Goal: Check status

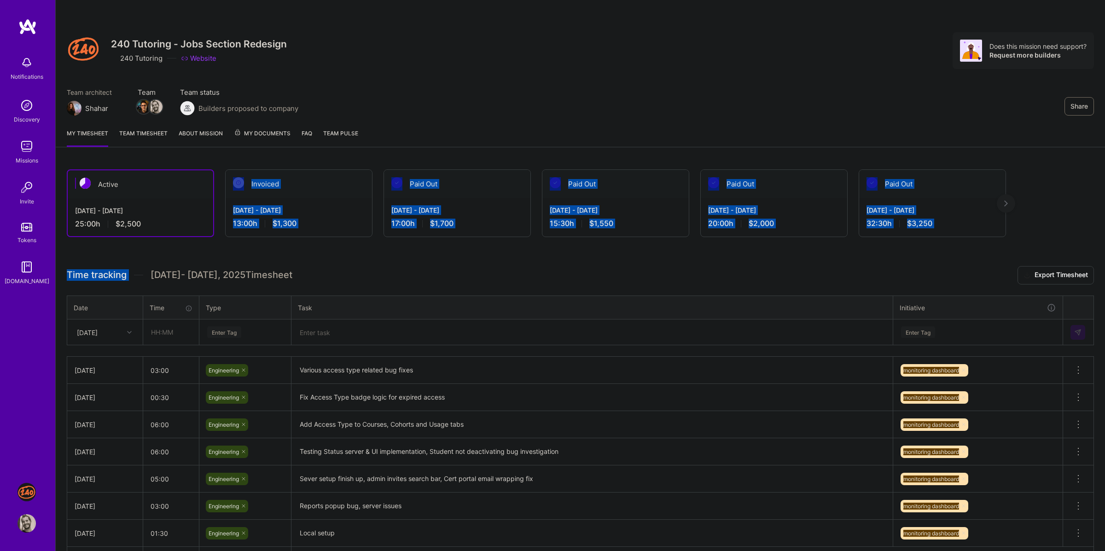
drag, startPoint x: 314, startPoint y: 238, endPoint x: 314, endPoint y: 161, distance: 77.3
click at [314, 161] on div "Active [DATE] - [DATE] 25:00 h $2,500 Invoiced [DATE] - [DATE] 13:00 h $1,300 P…" at bounding box center [580, 387] width 1049 height 458
drag, startPoint x: 316, startPoint y: 152, endPoint x: 318, endPoint y: 243, distance: 90.7
click at [318, 243] on div "Share 240 Tutoring - Jobs Section Redesign 240 Tutoring Website Does this missi…" at bounding box center [579, 308] width 1049 height 617
drag, startPoint x: 318, startPoint y: 243, endPoint x: 298, endPoint y: 154, distance: 91.1
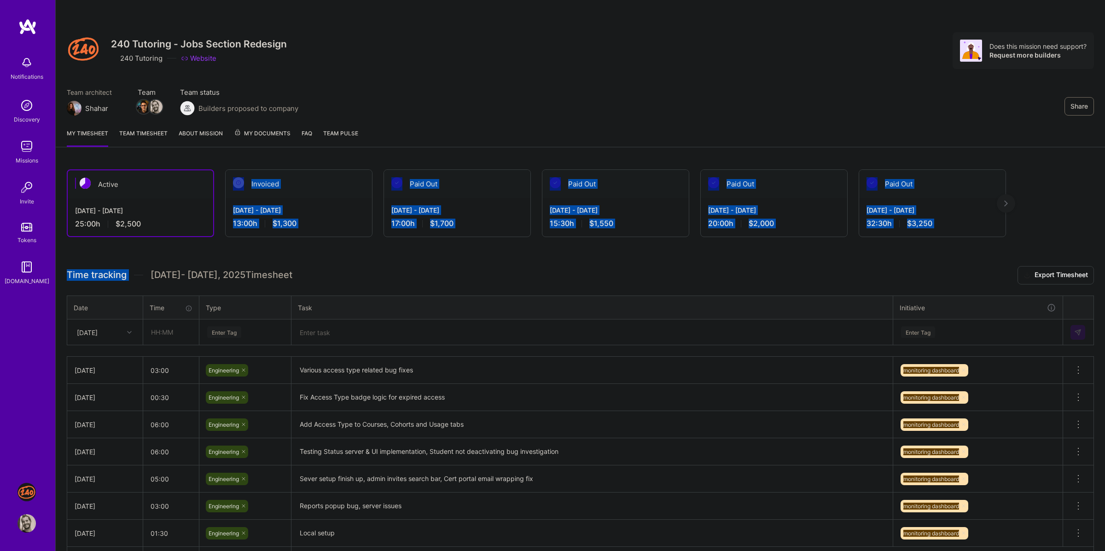
click at [298, 154] on div "Share 240 Tutoring - Jobs Section Redesign 240 Tutoring Website Does this missi…" at bounding box center [579, 308] width 1049 height 617
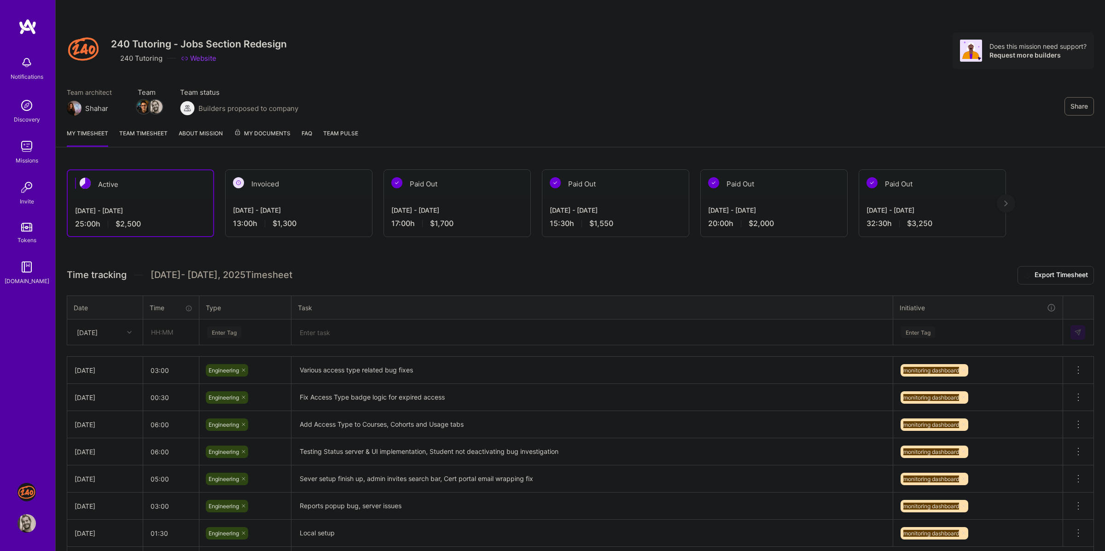
click at [491, 273] on h3 "Time tracking [DATE] - [DATE] Timesheet Export Timesheet" at bounding box center [580, 275] width 1027 height 18
drag, startPoint x: 442, startPoint y: 277, endPoint x: 507, endPoint y: 161, distance: 132.3
click at [507, 161] on div "Active [DATE] - [DATE] 25:00 h $2,500 Invoiced [DATE] - [DATE] 13:00 h $1,300 P…" at bounding box center [580, 387] width 1049 height 458
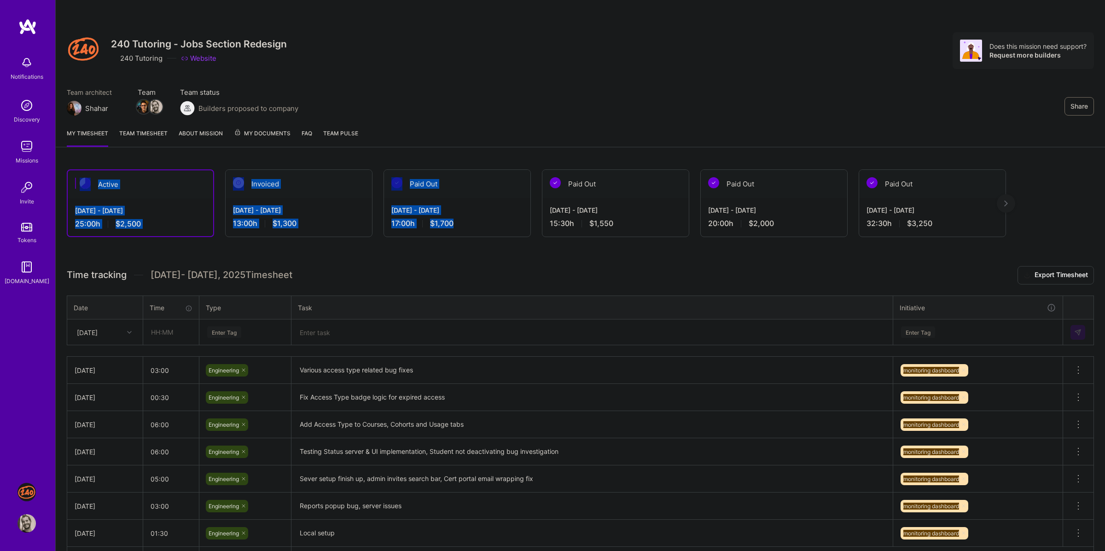
drag, startPoint x: 536, startPoint y: 145, endPoint x: 530, endPoint y: 233, distance: 88.1
click at [530, 233] on div "Share 240 Tutoring - Jobs Section Redesign 240 Tutoring Website Does this missi…" at bounding box center [579, 308] width 1049 height 617
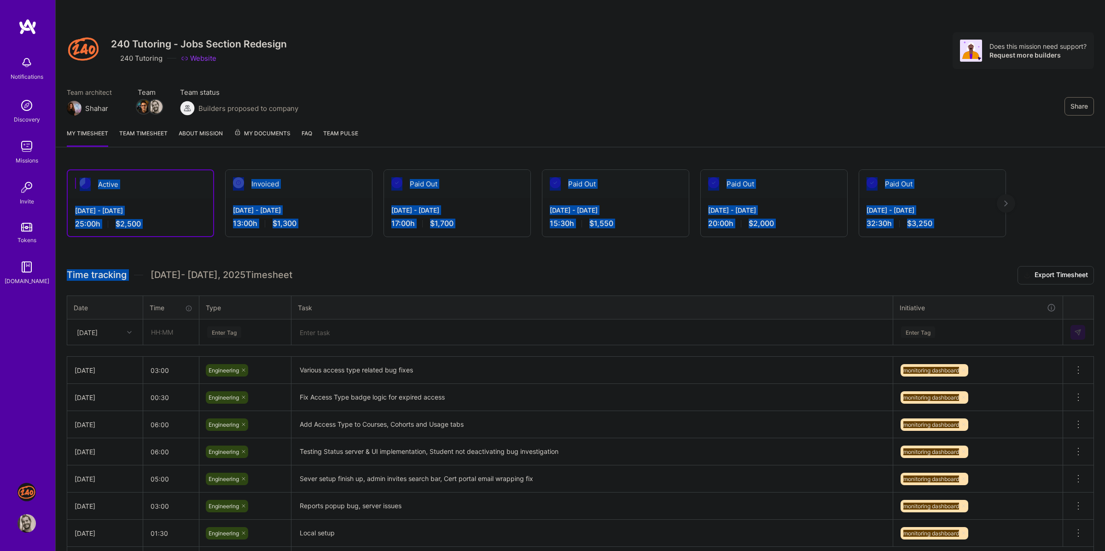
drag, startPoint x: 531, startPoint y: 227, endPoint x: 527, endPoint y: 143, distance: 83.9
click at [527, 143] on div "Share 240 Tutoring - Jobs Section Redesign 240 Tutoring Website Does this missi…" at bounding box center [579, 308] width 1049 height 617
drag, startPoint x: 527, startPoint y: 143, endPoint x: 534, endPoint y: 242, distance: 99.2
click at [534, 242] on div "Share 240 Tutoring - Jobs Section Redesign 240 Tutoring Website Does this missi…" at bounding box center [579, 308] width 1049 height 617
drag, startPoint x: 534, startPoint y: 243, endPoint x: 513, endPoint y: 148, distance: 96.7
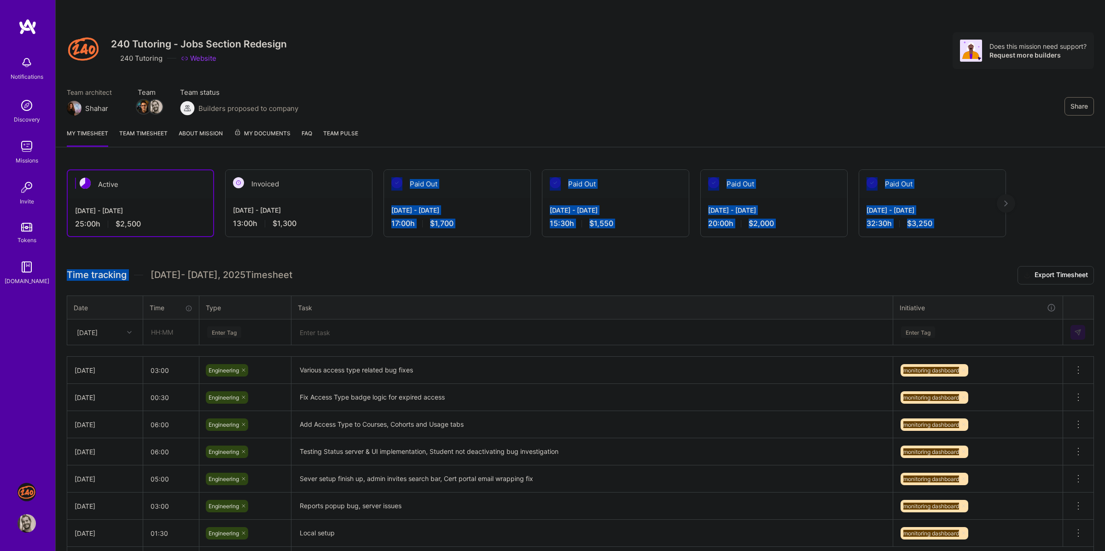
click at [512, 151] on div "Share 240 Tutoring - Jobs Section Redesign 240 Tutoring Website Does this missi…" at bounding box center [579, 308] width 1049 height 617
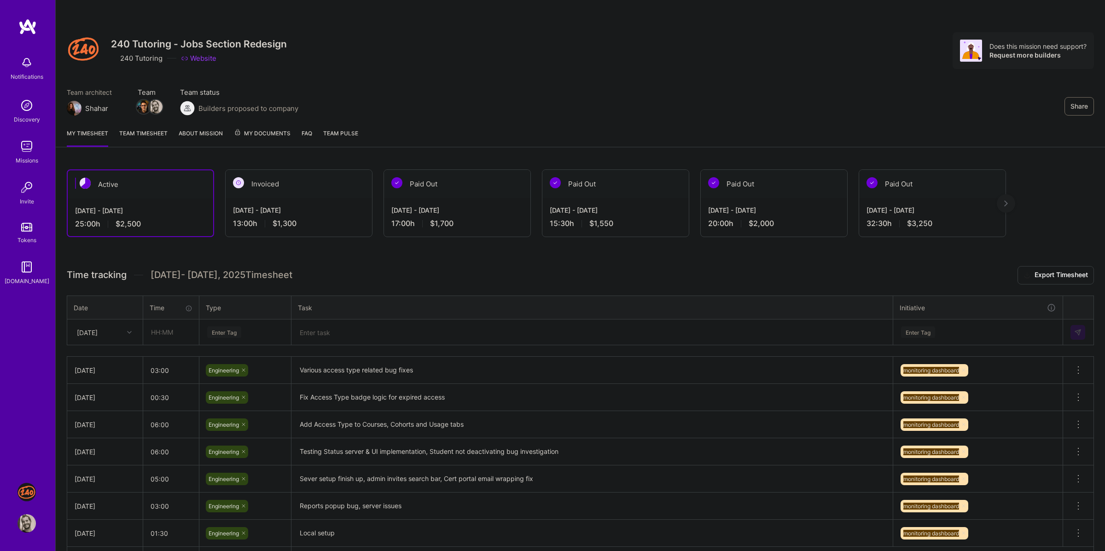
click at [515, 146] on div "My timesheet Team timesheet About Mission My Documents FAQ Team Pulse" at bounding box center [580, 134] width 1049 height 26
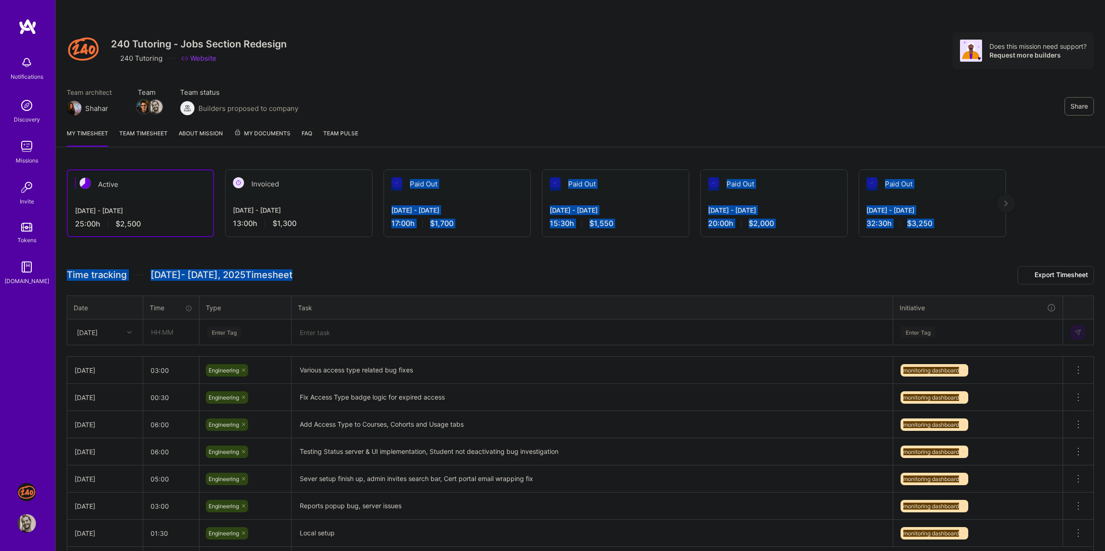
drag, startPoint x: 670, startPoint y: 250, endPoint x: 412, endPoint y: 156, distance: 274.8
click at [412, 156] on div "Share 240 Tutoring - Jobs Section Redesign 240 Tutoring Website Does this missi…" at bounding box center [579, 308] width 1049 height 617
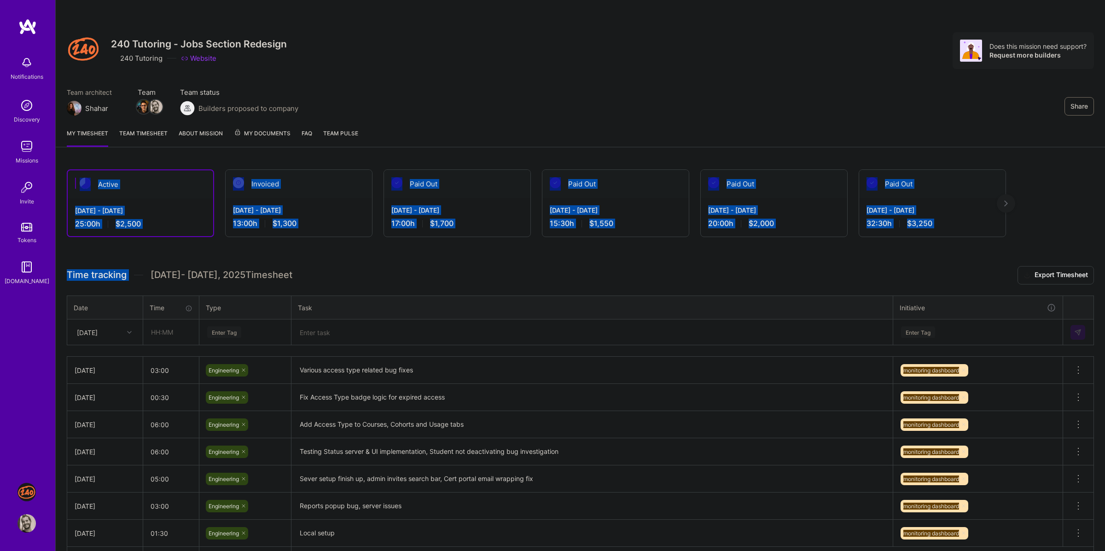
drag, startPoint x: 416, startPoint y: 145, endPoint x: 417, endPoint y: 243, distance: 98.0
click at [417, 243] on div "Share 240 Tutoring - Jobs Section Redesign 240 Tutoring Website Does this missi…" at bounding box center [579, 308] width 1049 height 617
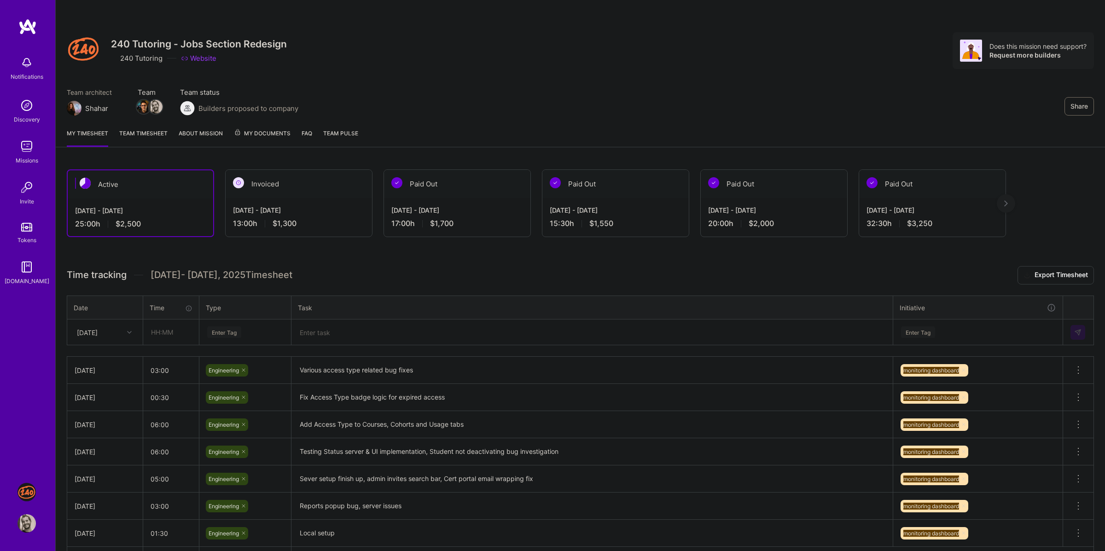
click at [417, 246] on div "Active [DATE] - [DATE] 25:00 h $2,500 Invoiced [DATE] - [DATE] 13:00 h $1,300 P…" at bounding box center [580, 387] width 1049 height 458
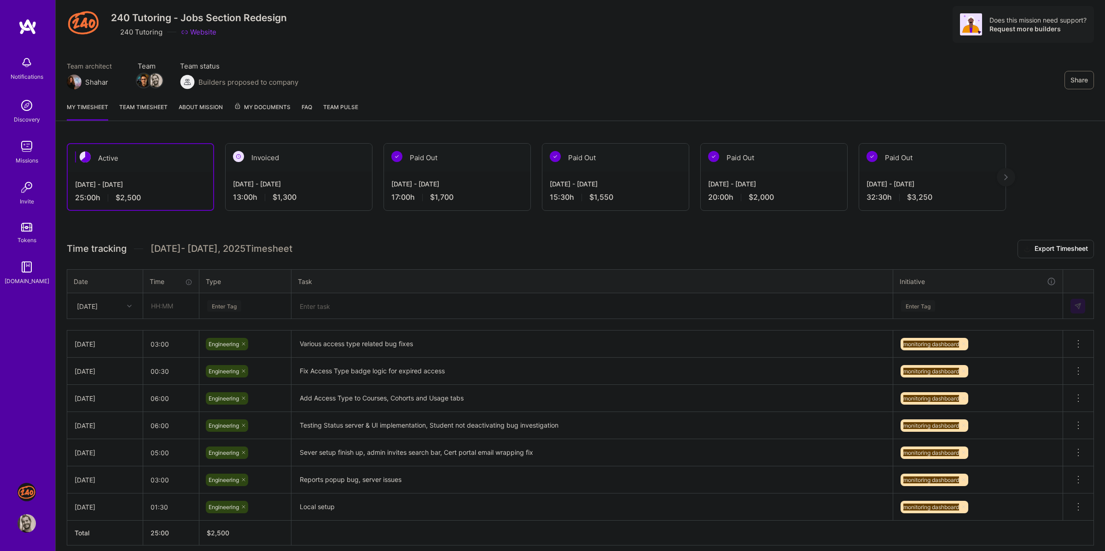
scroll to position [51, 0]
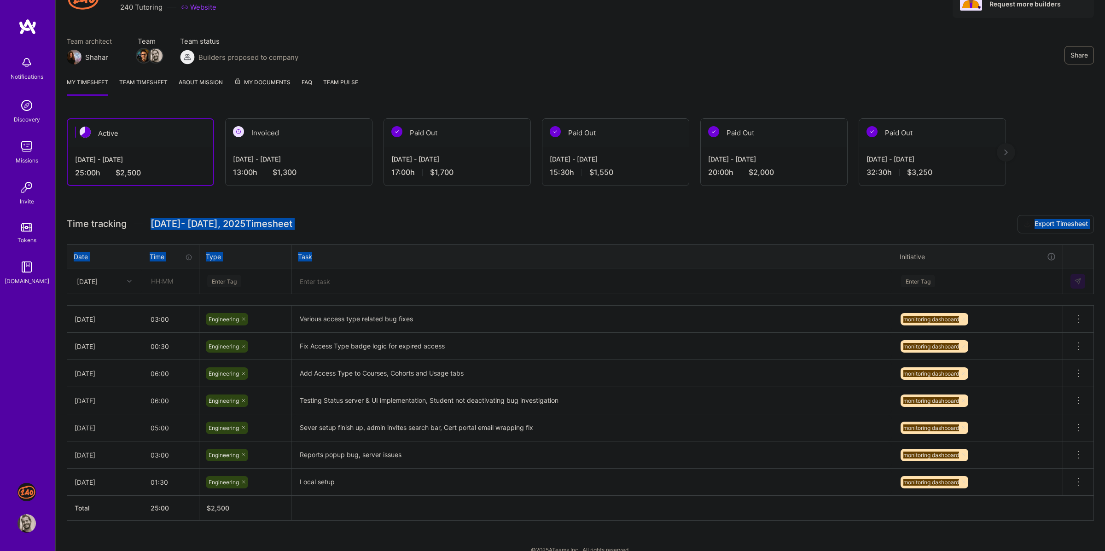
drag, startPoint x: 536, startPoint y: 259, endPoint x: 539, endPoint y: 209, distance: 49.8
click at [539, 209] on div "Active [DATE] - [DATE] 25:00 h $2,500 Invoiced [DATE] - [DATE] 13:00 h $1,300 P…" at bounding box center [580, 336] width 1049 height 458
drag, startPoint x: 539, startPoint y: 209, endPoint x: 539, endPoint y: 251, distance: 42.3
click at [539, 251] on div "Active [DATE] - [DATE] 25:00 h $2,500 Invoiced [DATE] - [DATE] 13:00 h $1,300 P…" at bounding box center [580, 336] width 1049 height 458
drag, startPoint x: 539, startPoint y: 251, endPoint x: 537, endPoint y: 217, distance: 34.5
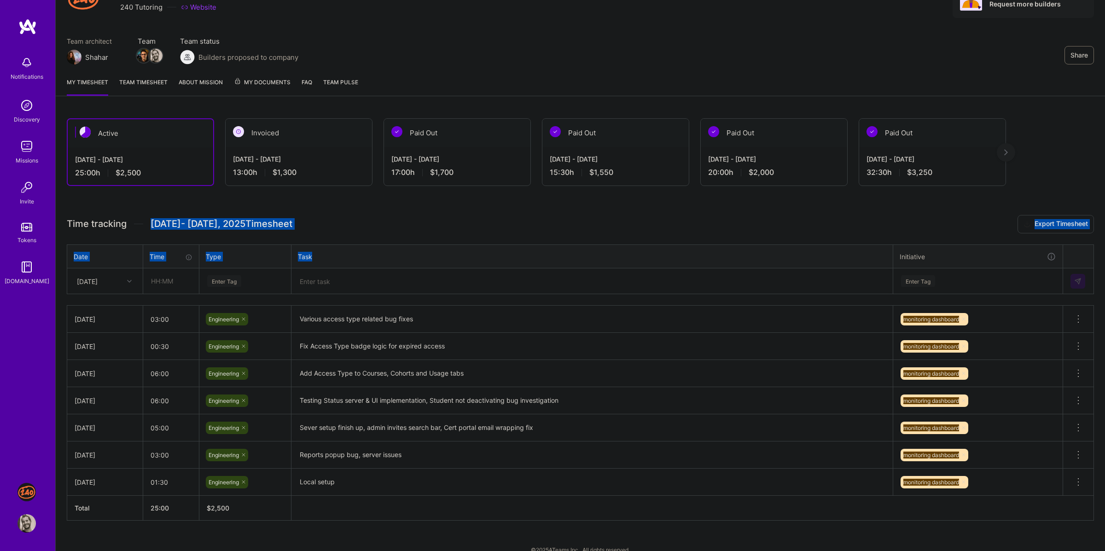
click at [537, 217] on div "Time tracking [DATE] - [DATE] Timesheet Export Timesheet Date Time Type Task In…" at bounding box center [580, 368] width 1027 height 306
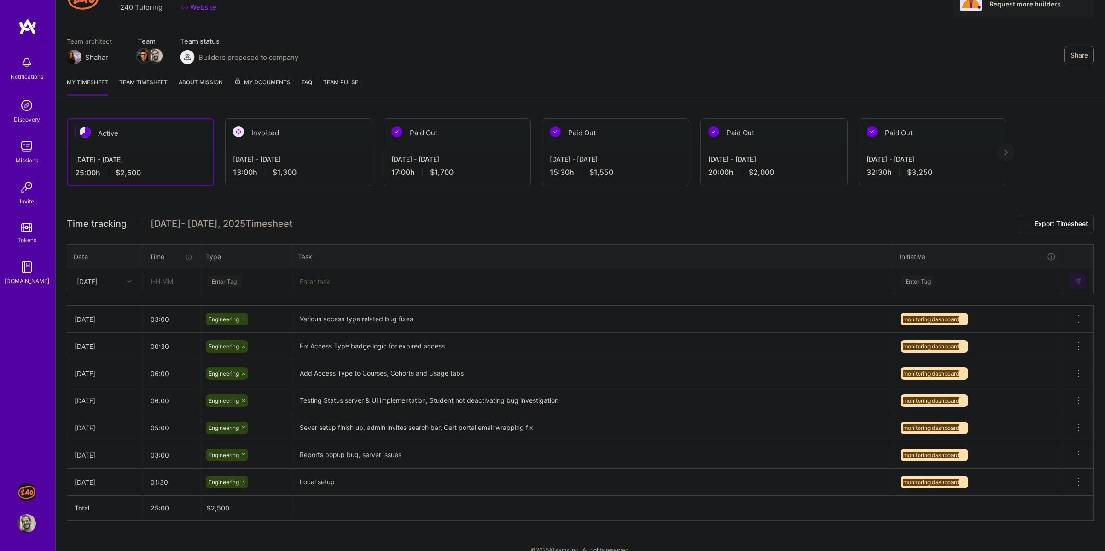
drag, startPoint x: 537, startPoint y: 217, endPoint x: 537, endPoint y: 242, distance: 25.3
click at [537, 242] on div "Time tracking [DATE] - [DATE] Timesheet Export Timesheet Date Time Type Task In…" at bounding box center [580, 368] width 1027 height 306
